Goal: Information Seeking & Learning: Learn about a topic

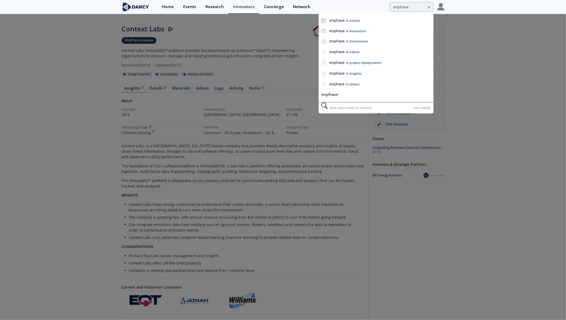
type input "enphase"
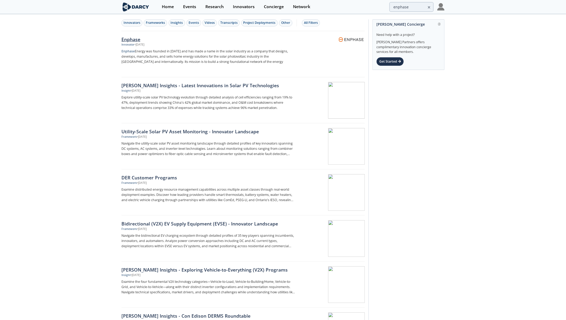
click at [140, 40] on div "Enphase" at bounding box center [208, 39] width 174 height 7
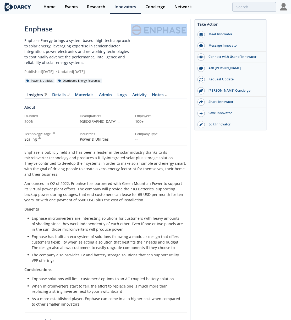
click at [153, 33] on link at bounding box center [159, 30] width 56 height 12
click at [157, 41] on div at bounding box center [159, 49] width 56 height 51
click at [79, 48] on p "Enphase Energy brings a system-based, high-tech approach to solar energy, lever…" at bounding box center [78, 52] width 107 height 28
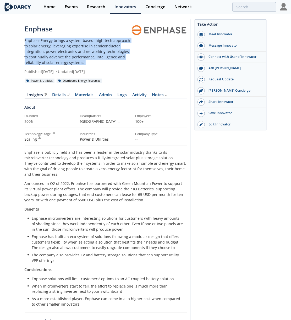
click at [79, 48] on p "Enphase Energy brings a system-based, high-tech approach to solar energy, lever…" at bounding box center [78, 52] width 107 height 28
copy div "Enphase Energy brings a system-based, high-tech approach to solar energy, lever…"
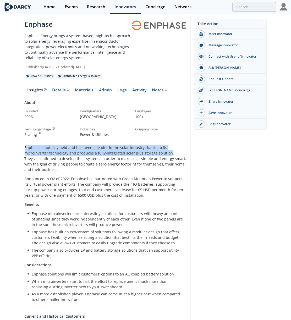
drag, startPoint x: 144, startPoint y: 154, endPoint x: 22, endPoint y: 146, distance: 122.4
click at [22, 146] on div "Enphase Enphase Energy brings a system-based, high-tech approach to solar energ…" at bounding box center [145, 232] width 291 height 444
copy p "Enphase is publicly held and has been a leader in the solar industry thanks to …"
click at [68, 8] on div "Events" at bounding box center [71, 7] width 13 height 4
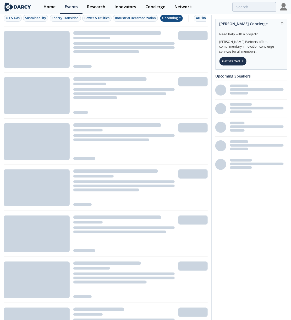
click at [168, 16] on div "Upcoming" at bounding box center [171, 18] width 23 height 7
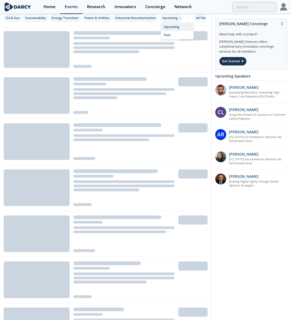
click at [199, 22] on div "Oil & Gas Sustainability Energy Transition Power & Utilities Industrial Decarbo…" at bounding box center [106, 18] width 204 height 17
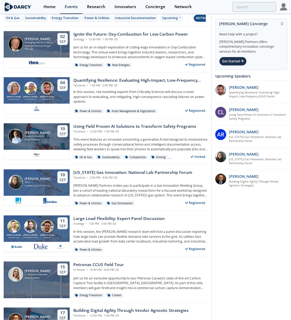
click at [198, 20] on div "All Filters" at bounding box center [203, 18] width 14 height 5
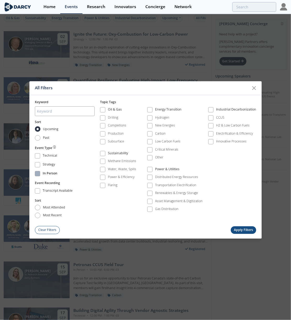
click at [52, 174] on div "In Person" at bounding box center [50, 174] width 15 height 6
click at [242, 229] on button "Apply Filters" at bounding box center [244, 231] width 26 height 8
